Goal: Navigation & Orientation: Find specific page/section

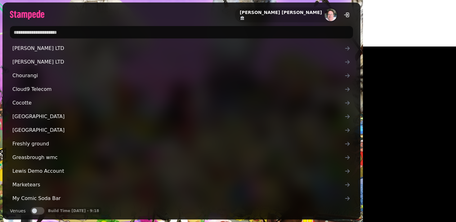
click at [65, 34] on input "text" at bounding box center [181, 32] width 343 height 12
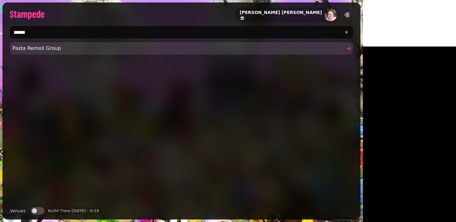
type input "******"
click at [31, 50] on span "Pasta Remoli Group" at bounding box center [178, 48] width 332 height 7
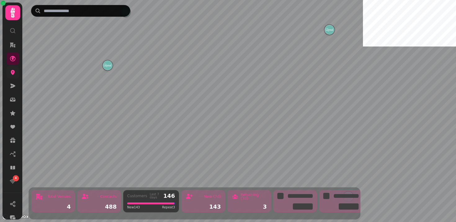
click at [12, 75] on link at bounding box center [13, 72] width 12 height 12
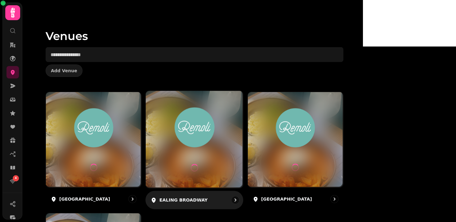
scroll to position [55, 0]
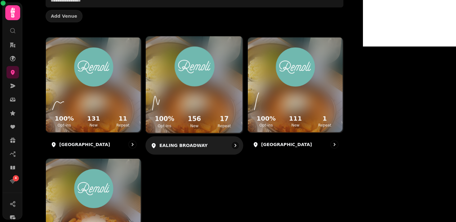
click at [236, 88] on div "100 % Opt-ins 156 New 17 Repeat" at bounding box center [194, 110] width 97 height 47
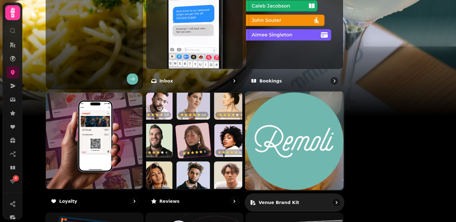
scroll to position [260, 0]
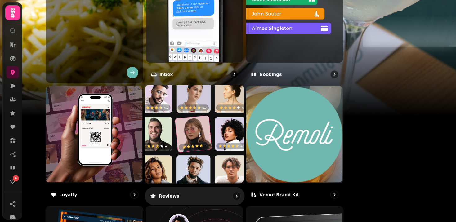
click at [226, 133] on img at bounding box center [193, 133] width 99 height 99
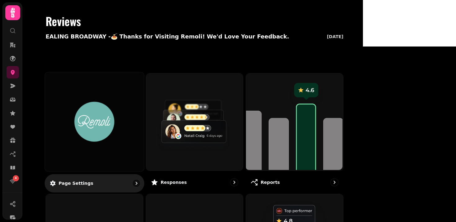
click at [132, 124] on img at bounding box center [94, 121] width 74 height 41
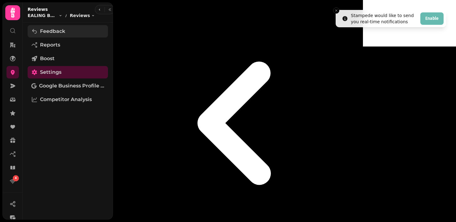
click at [50, 31] on span "Feedback" at bounding box center [52, 31] width 25 height 7
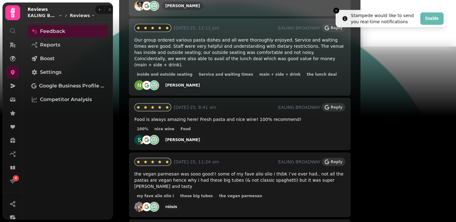
scroll to position [832, 0]
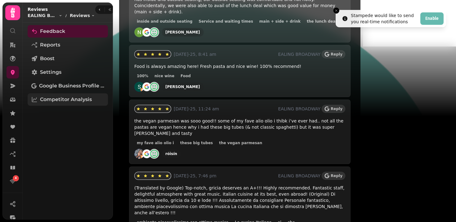
click at [55, 101] on span "Competitor Analysis" at bounding box center [66, 99] width 52 height 7
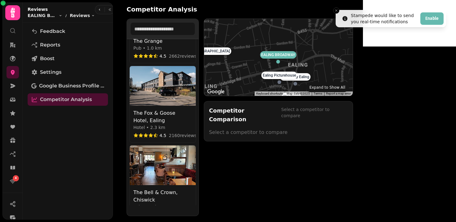
scroll to position [264, 0]
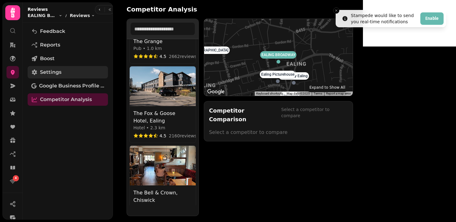
click at [55, 70] on span "Settings" at bounding box center [50, 72] width 21 height 7
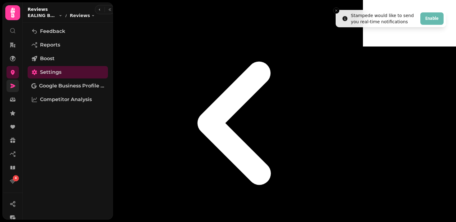
click at [8, 86] on link at bounding box center [13, 86] width 12 height 12
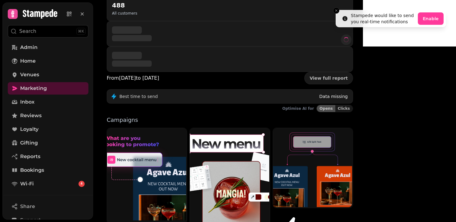
scroll to position [79, 0]
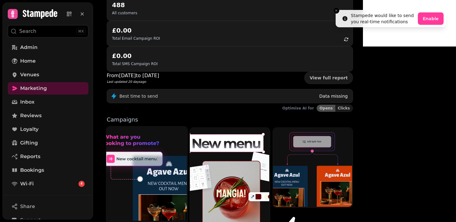
click at [173, 126] on img at bounding box center [146, 174] width 81 height 97
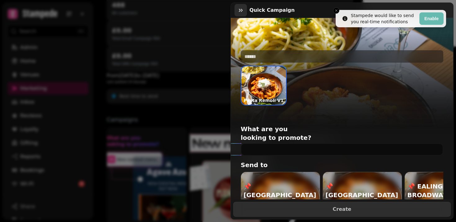
click at [242, 8] on icon "button" at bounding box center [241, 10] width 6 height 6
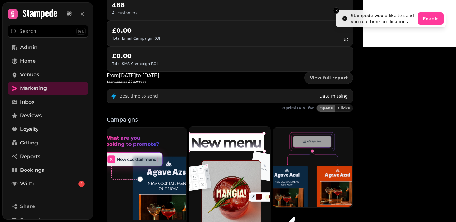
click at [260, 132] on img at bounding box center [229, 177] width 81 height 102
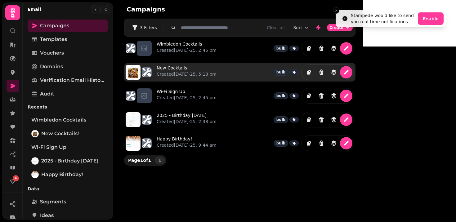
click at [169, 70] on link "New Cocktails! Created 1st Aug-25, 5:18 pm" at bounding box center [187, 72] width 60 height 15
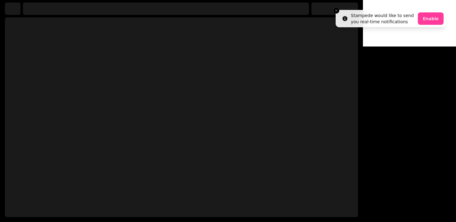
select select "**********"
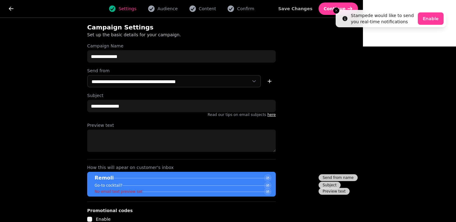
click at [244, 4] on div "Settings Audience Content Confirm" at bounding box center [181, 8] width 322 height 12
click at [220, 7] on button "Content" at bounding box center [202, 8] width 35 height 7
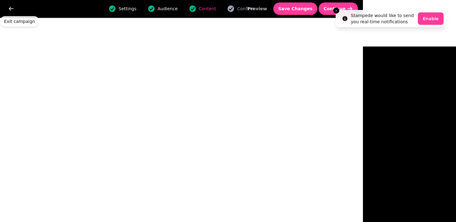
click at [4, 11] on div "Settings Audience Content Confirm Preview Save Changes Continue" at bounding box center [181, 8] width 363 height 17
click at [10, 9] on icon "go back" at bounding box center [11, 9] width 5 height 4
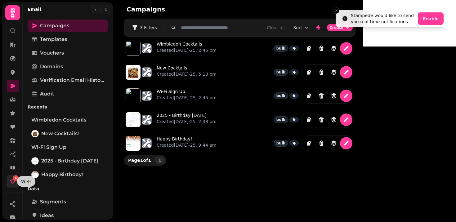
click at [14, 183] on icon at bounding box center [13, 182] width 6 height 4
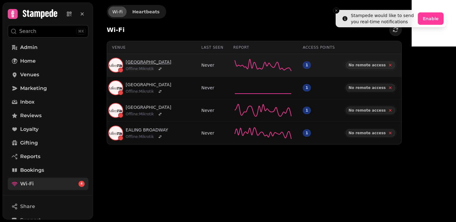
click at [154, 62] on link "BROMLEY SOUTH" at bounding box center [149, 62] width 46 height 6
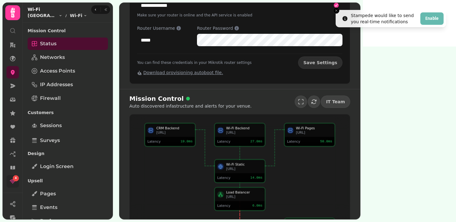
scroll to position [162, 0]
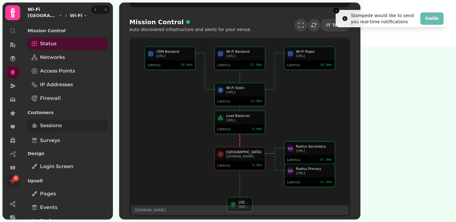
click at [55, 127] on span "Sessions" at bounding box center [51, 125] width 22 height 7
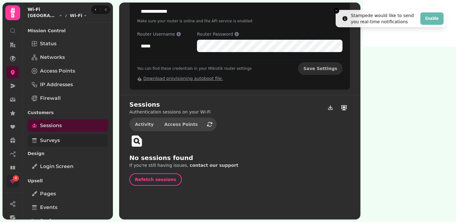
click at [51, 136] on link "Surveys" at bounding box center [68, 140] width 80 height 12
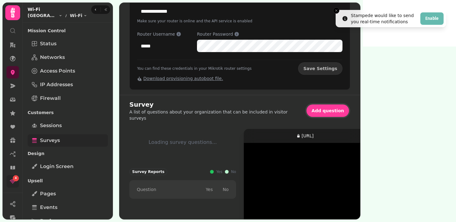
scroll to position [162, 0]
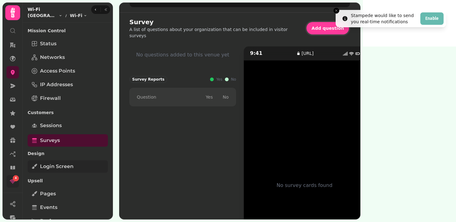
click at [60, 167] on span "Login screen" at bounding box center [57, 166] width 34 height 7
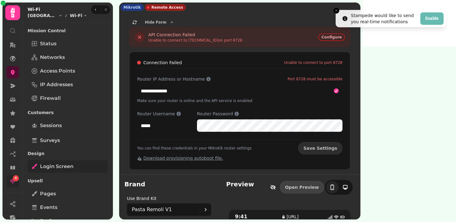
click at [60, 167] on span "Login screen" at bounding box center [57, 166] width 34 height 7
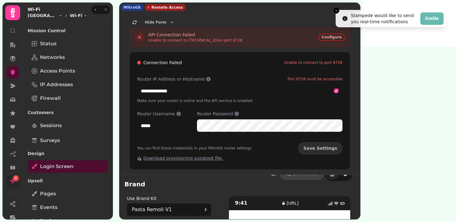
scroll to position [30, 0]
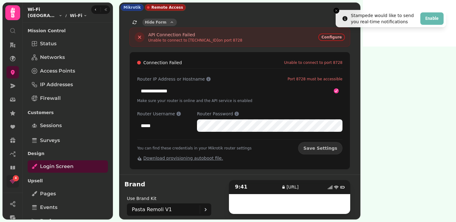
click at [166, 21] on button "Hide Form" at bounding box center [159, 22] width 34 height 7
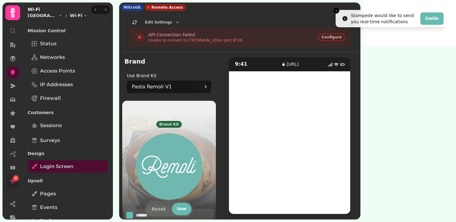
scroll to position [0, 0]
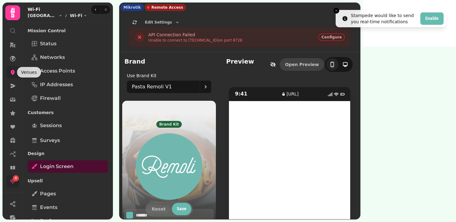
click at [15, 71] on icon at bounding box center [13, 72] width 6 height 6
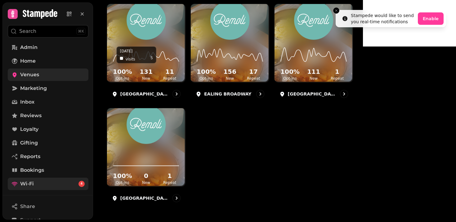
scroll to position [122, 0]
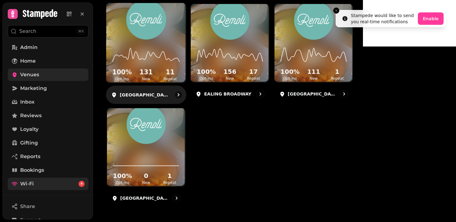
click at [157, 68] on h2 "131" at bounding box center [145, 72] width 21 height 9
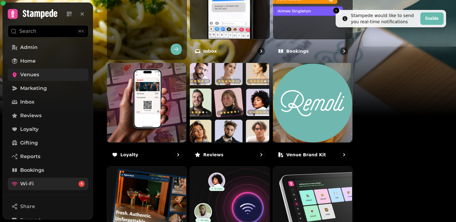
scroll to position [344, 0]
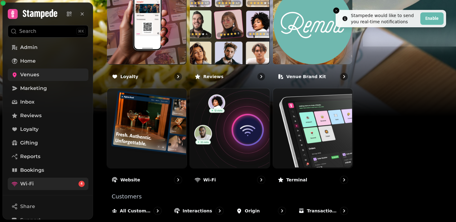
click at [269, 168] on img at bounding box center [229, 128] width 80 height 80
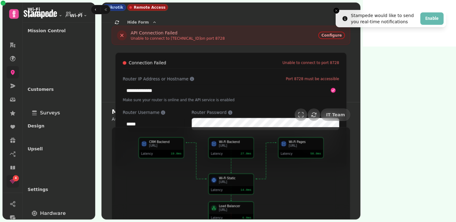
click at [280, 187] on div "Mission Control Auto discovered infastructure and alerts for your venue. IT Tea…" at bounding box center [231, 205] width 259 height 207
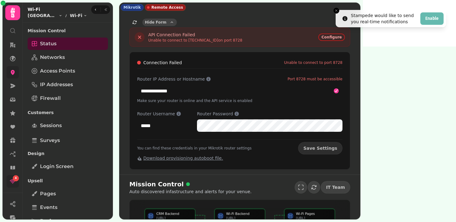
click at [169, 21] on icon "button" at bounding box center [171, 22] width 5 height 5
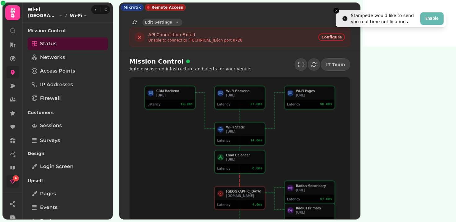
scroll to position [39, 0]
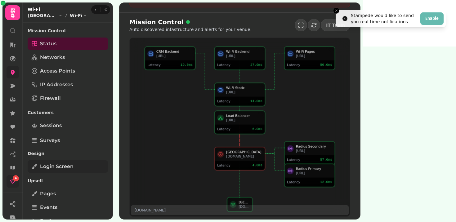
click at [67, 166] on span "Login screen" at bounding box center [57, 166] width 34 height 7
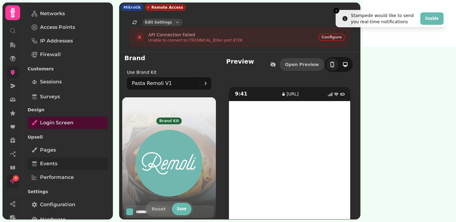
scroll to position [59, 0]
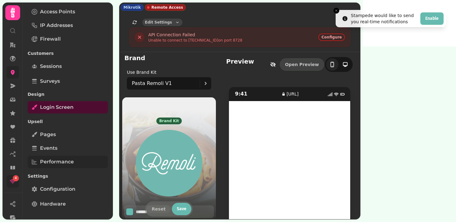
click at [56, 165] on span "Performance" at bounding box center [57, 161] width 34 height 7
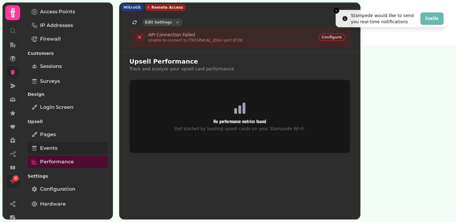
click at [46, 149] on span "Events" at bounding box center [48, 148] width 17 height 7
select select "**"
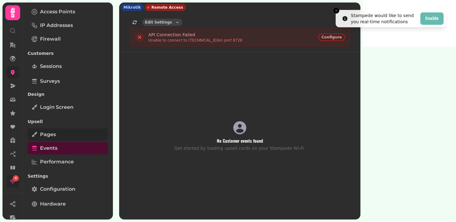
click at [56, 134] on link "Pages" at bounding box center [68, 134] width 80 height 12
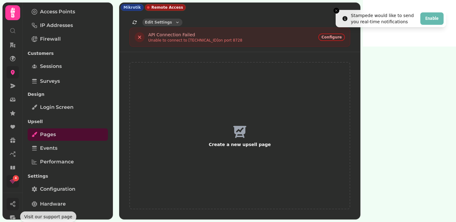
scroll to position [93, 0]
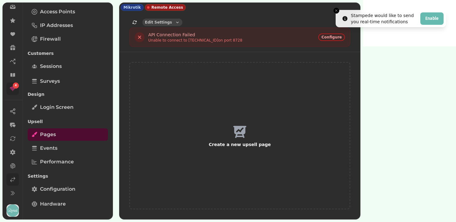
click at [12, 185] on link at bounding box center [13, 180] width 12 height 12
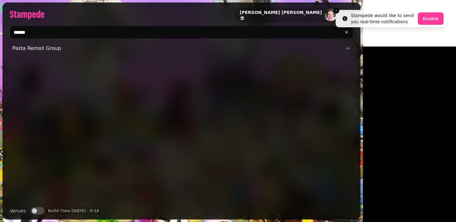
click at [29, 27] on input "******" at bounding box center [181, 32] width 343 height 12
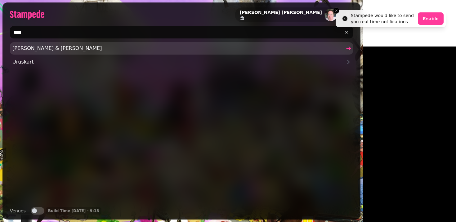
type input "****"
click at [28, 46] on span "Rusk & Rusk" at bounding box center [178, 48] width 332 height 7
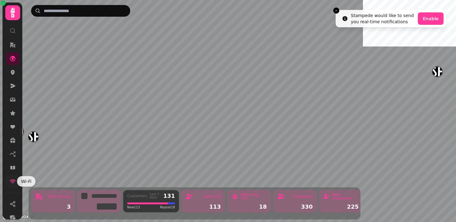
click at [12, 178] on icon at bounding box center [13, 181] width 6 height 6
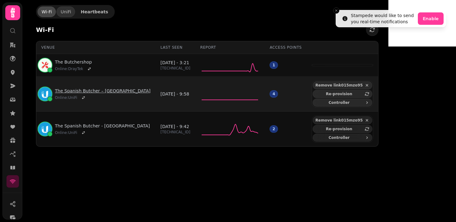
click at [79, 89] on link "The Spanish Butcher – Glasgow" at bounding box center [103, 91] width 96 height 6
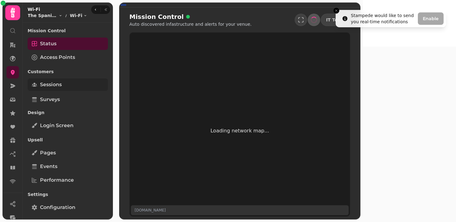
click at [56, 83] on span "Sessions" at bounding box center [51, 84] width 22 height 7
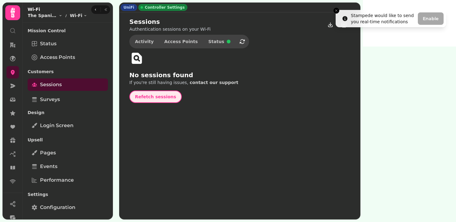
click at [145, 95] on span "Refetch sessions" at bounding box center [155, 97] width 41 height 4
click at [145, 39] on span "Activity" at bounding box center [144, 41] width 19 height 4
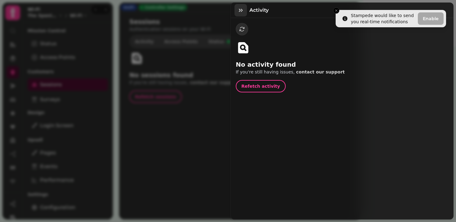
click at [236, 9] on button "button" at bounding box center [241, 10] width 12 height 12
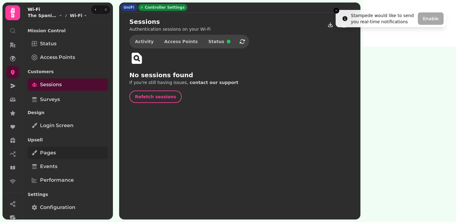
click at [62, 151] on link "Pages" at bounding box center [68, 153] width 80 height 12
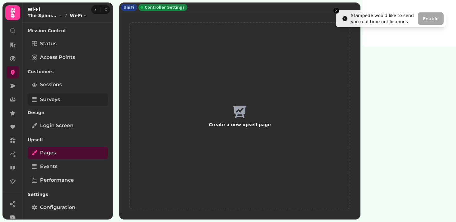
click at [46, 98] on span "Surveys" at bounding box center [50, 99] width 20 height 7
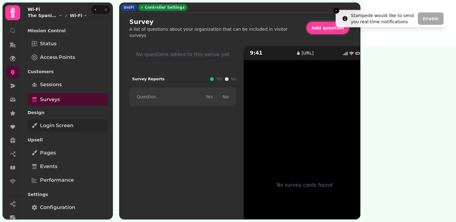
click at [52, 121] on link "Login screen" at bounding box center [68, 125] width 80 height 12
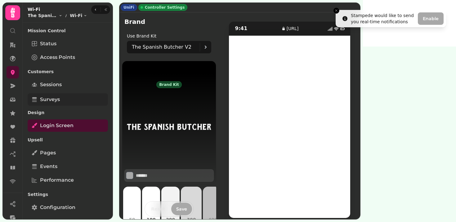
scroll to position [41, 0]
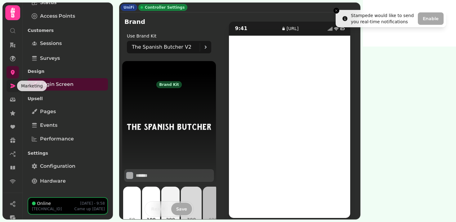
click at [12, 85] on icon at bounding box center [13, 86] width 5 height 4
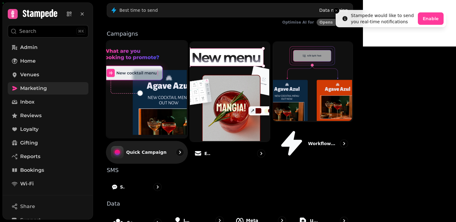
scroll to position [165, 0]
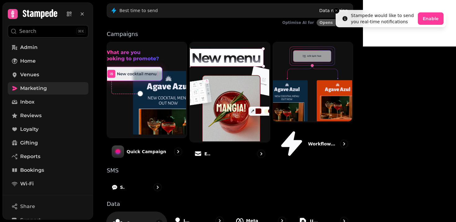
click at [139, 220] on p "Segments" at bounding box center [133, 223] width 12 height 6
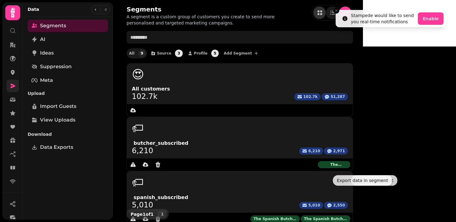
scroll to position [29, 0]
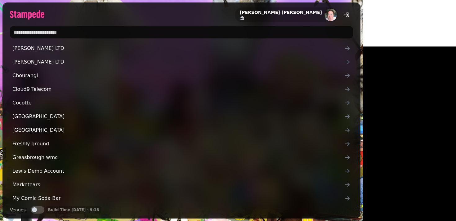
click at [108, 32] on input "text" at bounding box center [181, 32] width 343 height 12
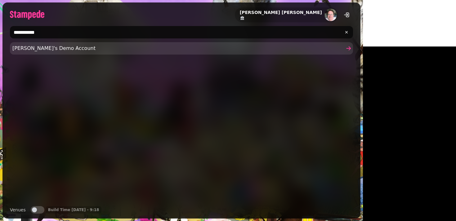
type input "**********"
click at [40, 52] on link "[PERSON_NAME]'s Demo Account" at bounding box center [181, 48] width 343 height 12
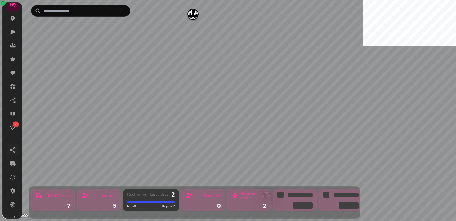
scroll to position [54, 0]
click at [15, 193] on icon at bounding box center [13, 191] width 6 height 6
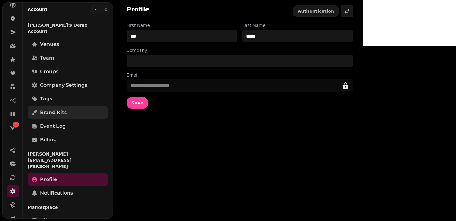
click at [50, 109] on span "Brand Kits" at bounding box center [53, 112] width 27 height 7
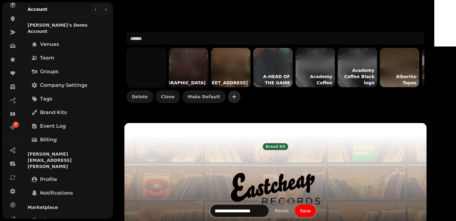
click at [237, 96] on icon "button" at bounding box center [234, 97] width 6 height 6
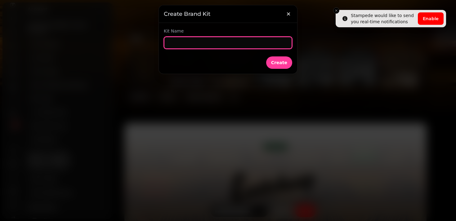
click at [192, 46] on input "text" at bounding box center [228, 43] width 128 height 12
paste input "**********"
type input "**********"
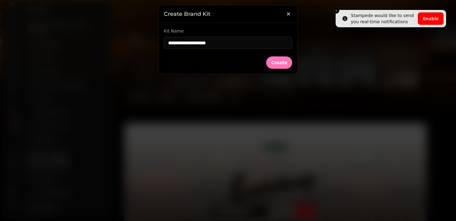
click at [281, 65] on span "Create" at bounding box center [279, 63] width 16 height 4
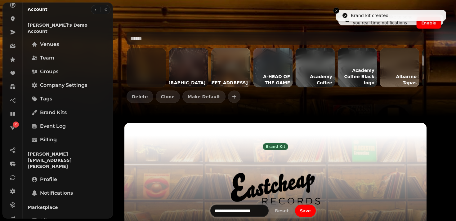
type input "*******"
type input "**********"
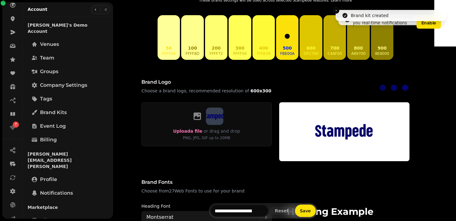
scroll to position [255, 0]
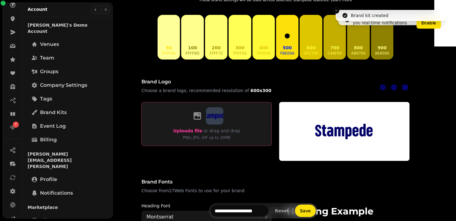
click at [202, 130] on span "Upload a file" at bounding box center [187, 130] width 29 height 5
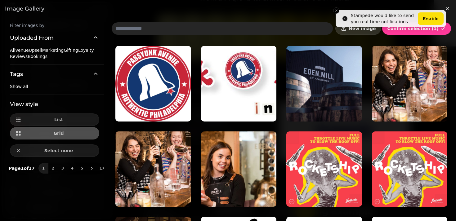
click at [366, 32] on button "New image" at bounding box center [359, 28] width 46 height 12
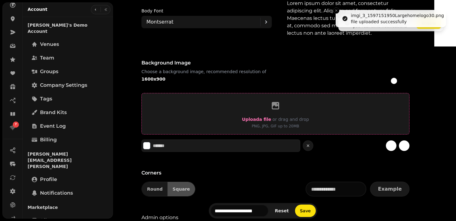
scroll to position [482, 0]
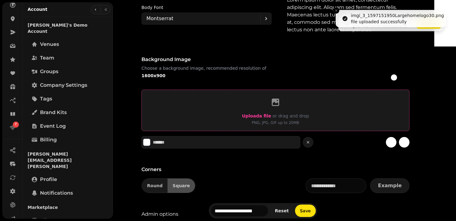
click at [269, 119] on label "Upload a file" at bounding box center [256, 115] width 29 height 7
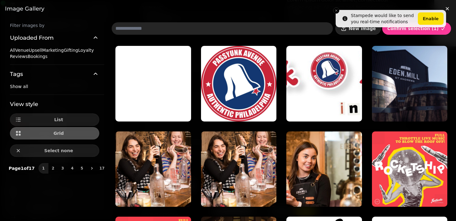
click at [365, 31] on button "New image" at bounding box center [359, 28] width 46 height 12
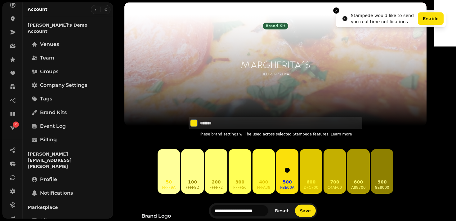
scroll to position [121, 0]
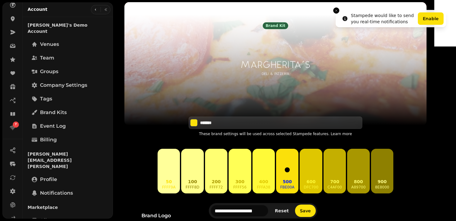
click at [244, 124] on input "*******" at bounding box center [221, 123] width 43 height 6
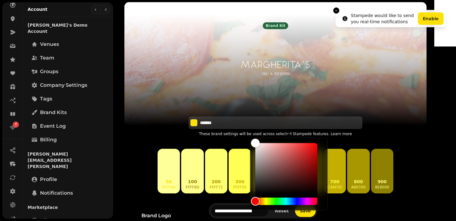
click at [244, 124] on input "*******" at bounding box center [221, 123] width 43 height 6
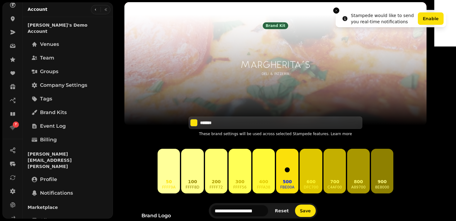
paste input
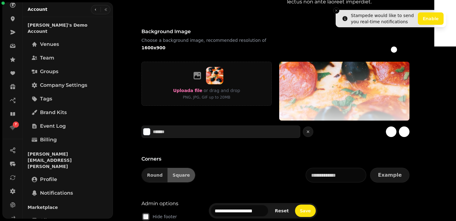
scroll to position [502, 0]
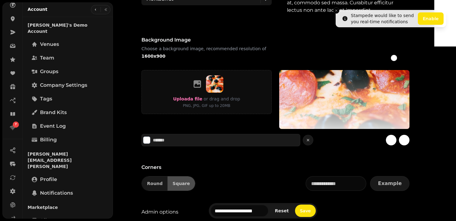
type input "*******"
click at [410, 61] on label "#000000 colour selected" at bounding box center [405, 58] width 9 height 9
type input "*******"
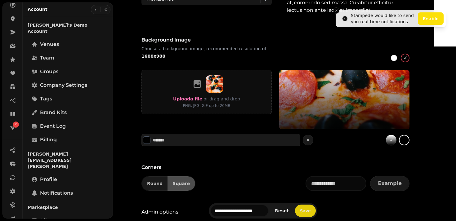
click at [311, 212] on span "Save" at bounding box center [305, 211] width 11 height 4
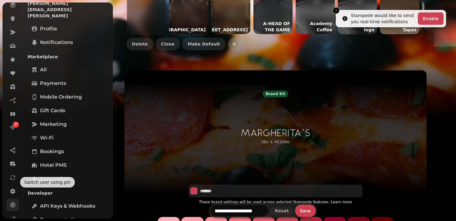
scroll to position [76, 0]
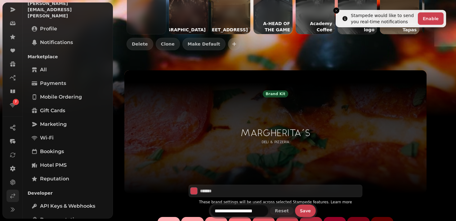
click at [9, 193] on link at bounding box center [13, 196] width 12 height 12
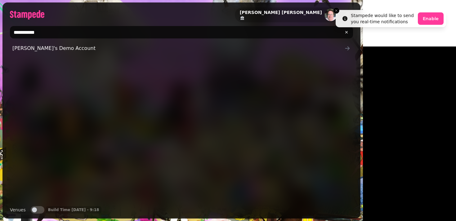
click at [87, 31] on input "**********" at bounding box center [181, 32] width 343 height 12
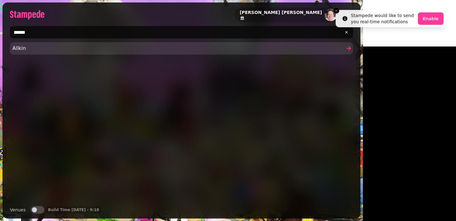
type input "******"
click at [38, 49] on span "Allkin" at bounding box center [178, 48] width 332 height 7
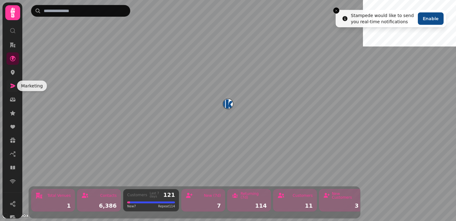
click at [10, 85] on icon at bounding box center [13, 86] width 6 height 6
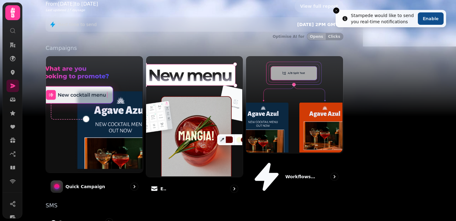
scroll to position [150, 0]
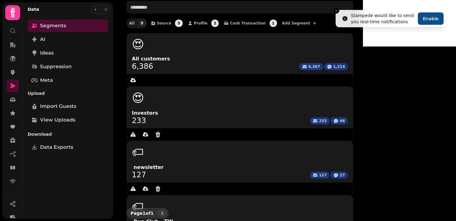
scroll to position [30, 0]
click at [46, 82] on span "Meta" at bounding box center [46, 80] width 13 height 7
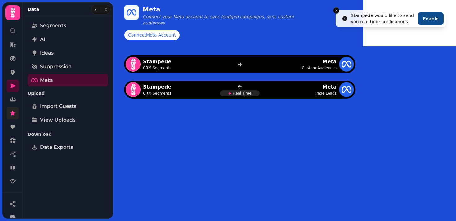
click at [12, 118] on link at bounding box center [13, 113] width 12 height 12
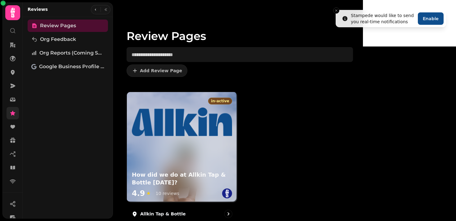
scroll to position [2, 0]
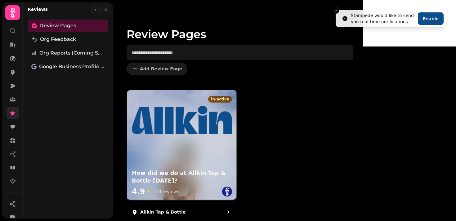
click at [186, 111] on img at bounding box center [182, 120] width 100 height 29
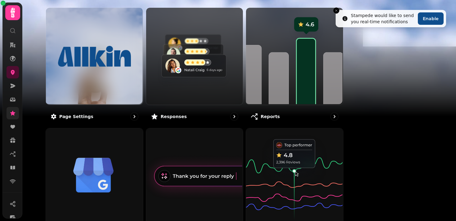
scroll to position [65, 0]
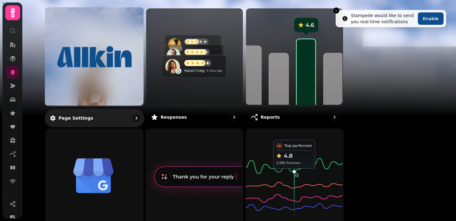
click at [132, 63] on img at bounding box center [94, 56] width 74 height 41
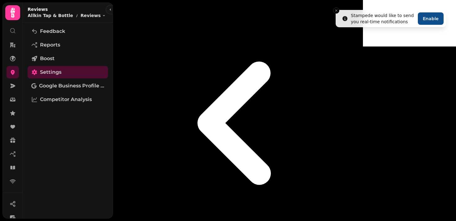
scroll to position [59, 0]
click at [55, 30] on span "Feedback" at bounding box center [52, 31] width 25 height 7
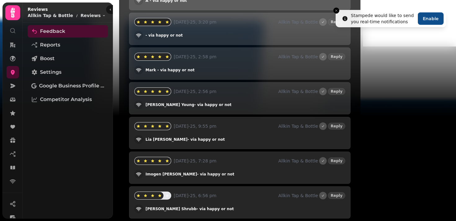
scroll to position [288, 0]
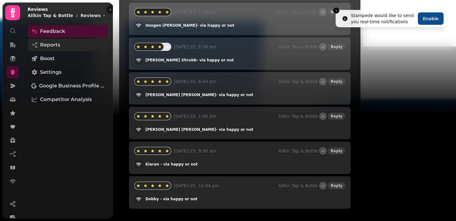
click at [50, 49] on link "Reports" at bounding box center [68, 45] width 80 height 12
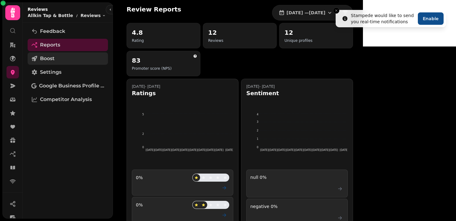
click at [46, 57] on span "Boost" at bounding box center [47, 58] width 15 height 7
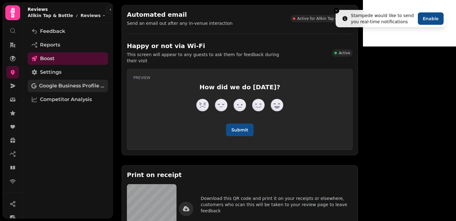
click at [65, 80] on link "Google Business Profile (Beta)" at bounding box center [68, 86] width 80 height 12
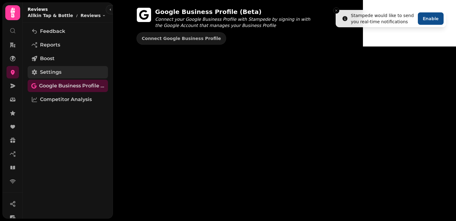
click at [59, 74] on span "Settings" at bounding box center [50, 72] width 21 height 7
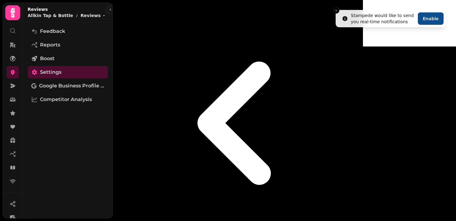
scroll to position [71, 0]
click at [74, 96] on span "Competitor Analysis" at bounding box center [66, 99] width 52 height 7
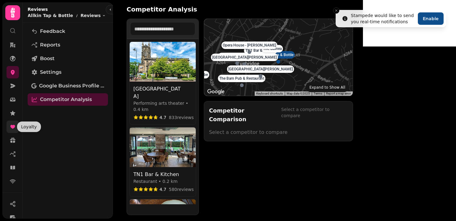
click at [12, 126] on icon at bounding box center [12, 127] width 5 height 4
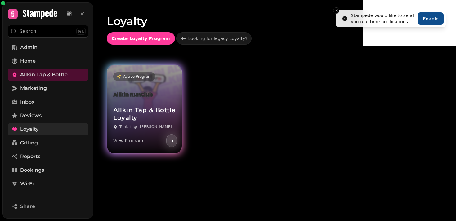
click at [166, 107] on div "Allkin Tap & Bottle Loyalty Tunbridge [PERSON_NAME] View Program" at bounding box center [144, 118] width 75 height 72
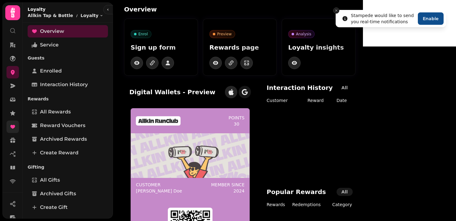
click at [336, 11] on icon "Close toast" at bounding box center [337, 11] width 4 height 4
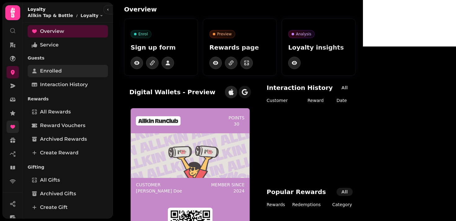
click at [51, 69] on span "Enrolled" at bounding box center [51, 70] width 22 height 7
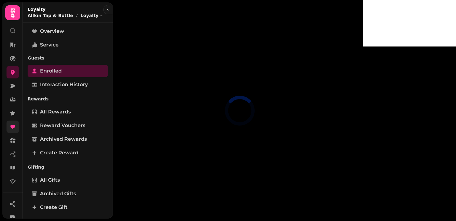
select select "**"
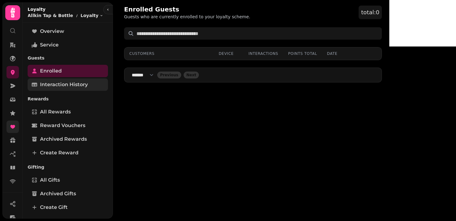
click at [74, 85] on span "Interaction History" at bounding box center [64, 84] width 48 height 7
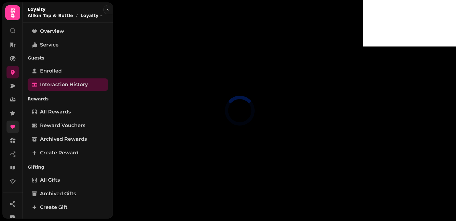
select select "**"
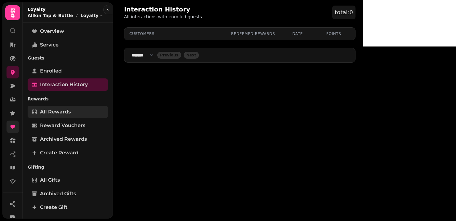
click at [50, 115] on span "All Rewards" at bounding box center [55, 111] width 31 height 7
select select "**"
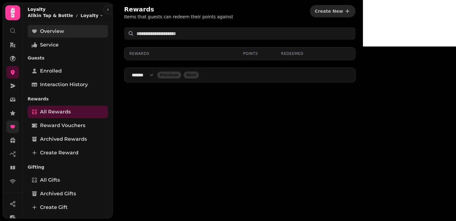
click at [48, 35] on link "Overview" at bounding box center [68, 31] width 80 height 12
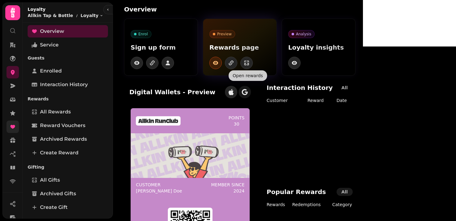
click at [219, 65] on icon "button" at bounding box center [215, 63] width 5 height 4
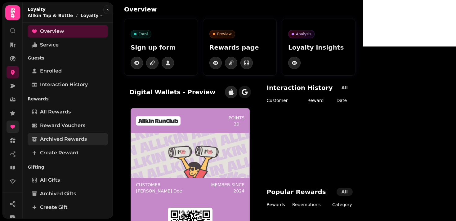
scroll to position [81, 0]
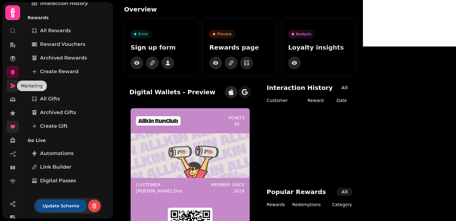
click at [14, 85] on icon at bounding box center [13, 86] width 5 height 4
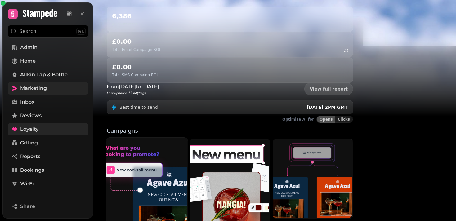
scroll to position [84, 0]
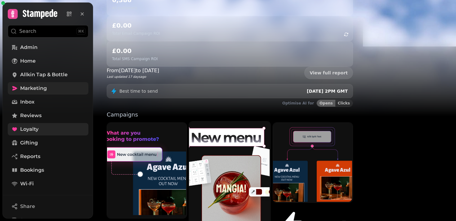
click at [270, 138] on img at bounding box center [229, 172] width 81 height 102
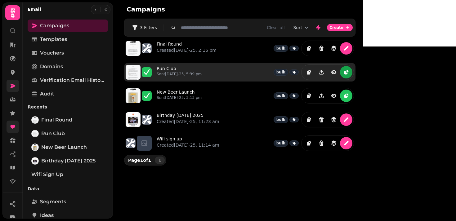
click at [349, 70] on icon "reports" at bounding box center [348, 71] width 2 height 2
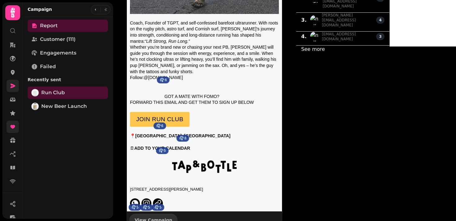
scroll to position [602, 0]
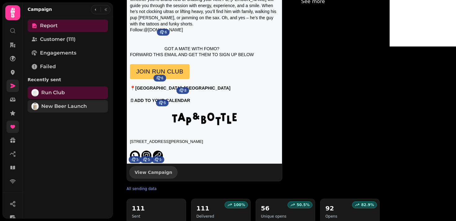
click at [57, 106] on span "New Beer Launch" at bounding box center [64, 106] width 46 height 7
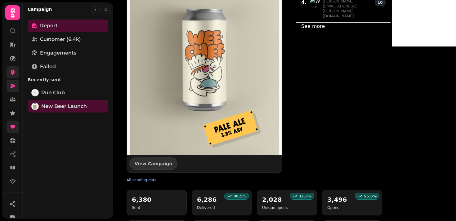
click at [13, 69] on link at bounding box center [13, 72] width 12 height 12
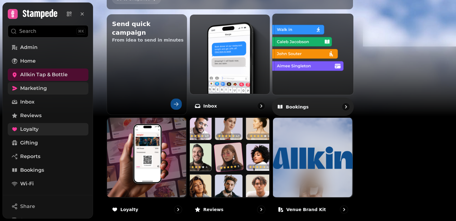
scroll to position [208, 0]
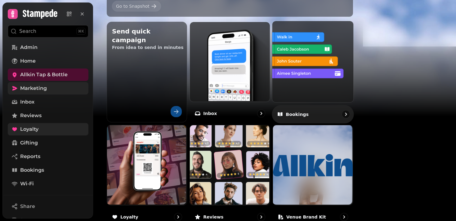
click at [353, 59] on img at bounding box center [312, 60] width 81 height 81
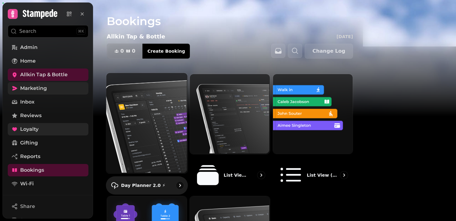
click at [157, 110] on img at bounding box center [146, 122] width 81 height 101
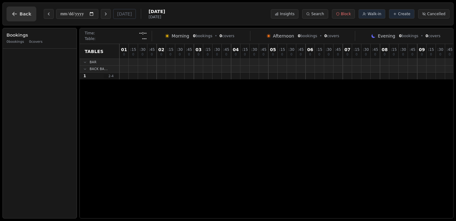
click at [14, 11] on icon "button" at bounding box center [14, 14] width 6 height 6
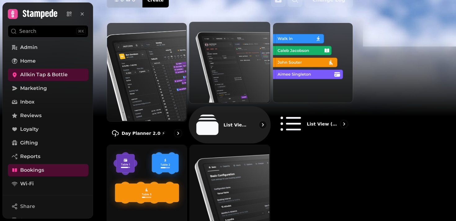
scroll to position [72, 0]
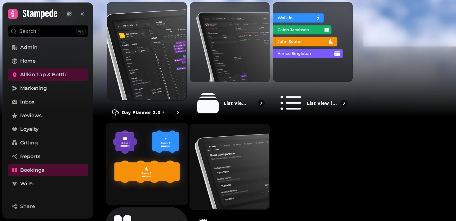
click at [183, 157] on img at bounding box center [146, 163] width 81 height 81
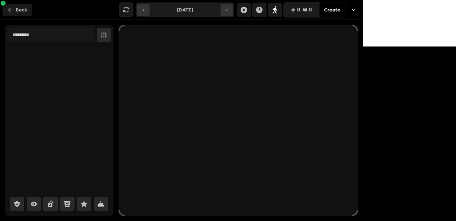
click at [10, 10] on icon "button" at bounding box center [10, 10] width 6 height 6
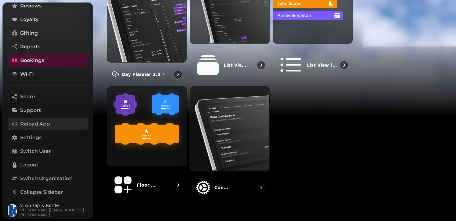
scroll to position [109, 0]
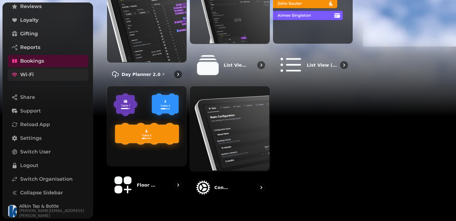
click at [30, 73] on span "Wi-Fi" at bounding box center [27, 74] width 14 height 7
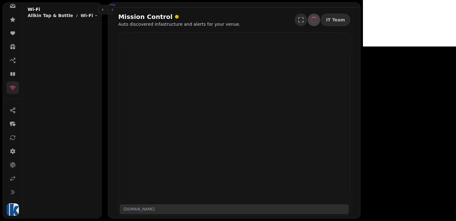
scroll to position [94, 0]
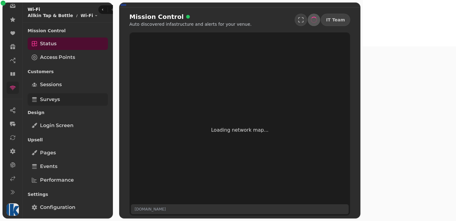
click at [52, 99] on span "Surveys" at bounding box center [50, 99] width 20 height 7
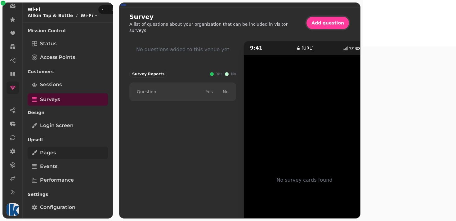
click at [43, 155] on span "Pages" at bounding box center [48, 152] width 16 height 7
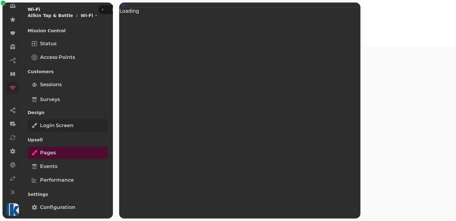
click at [63, 124] on span "Login screen" at bounding box center [57, 125] width 34 height 7
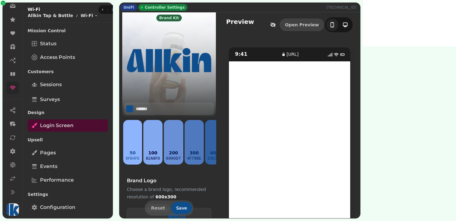
scroll to position [65, 0]
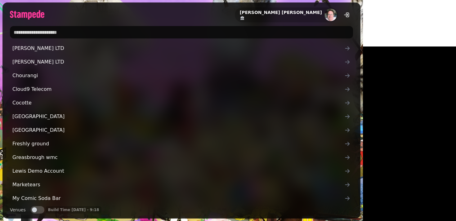
click at [43, 31] on input "text" at bounding box center [181, 32] width 343 height 12
type input "******"
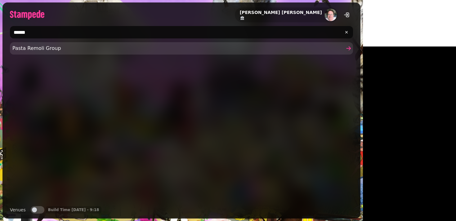
click at [48, 51] on span "Pasta Remoli Group" at bounding box center [178, 48] width 332 height 7
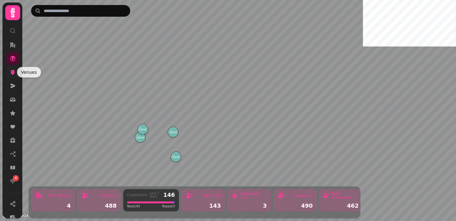
click at [12, 75] on icon at bounding box center [13, 72] width 6 height 6
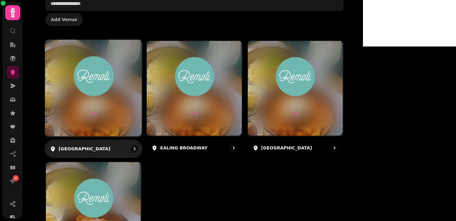
scroll to position [50, 0]
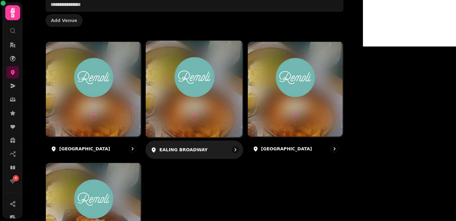
click at [226, 101] on div at bounding box center [194, 89] width 97 height 97
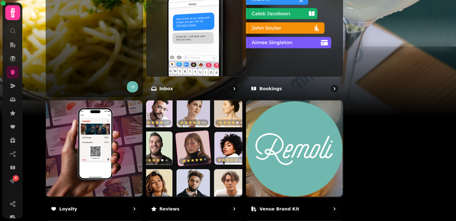
scroll to position [311, 0]
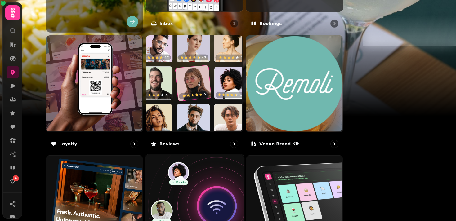
click at [243, 160] on img at bounding box center [193, 203] width 99 height 99
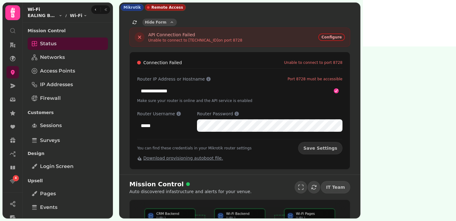
click at [169, 24] on icon "button" at bounding box center [171, 22] width 5 height 5
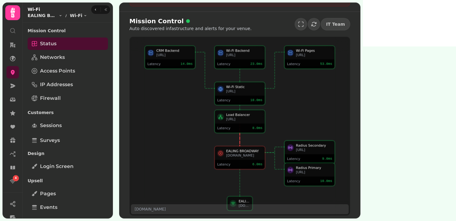
scroll to position [40, 0]
